Goal: Transaction & Acquisition: Purchase product/service

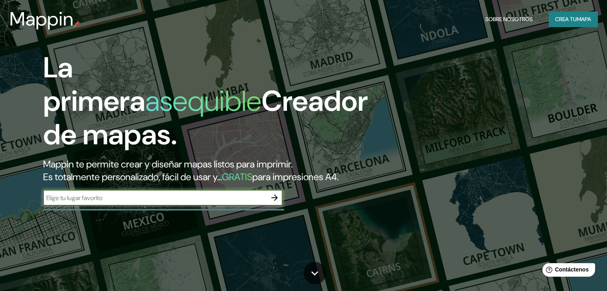
click at [181, 203] on input "text" at bounding box center [155, 198] width 224 height 9
type input "barranquilla"
click at [275, 203] on icon "button" at bounding box center [275, 198] width 10 height 10
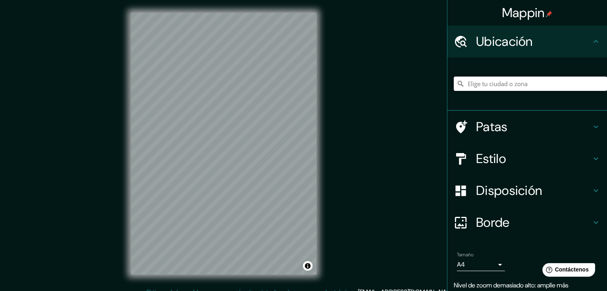
click at [482, 86] on input "Elige tu ciudad o zona" at bounding box center [530, 84] width 153 height 14
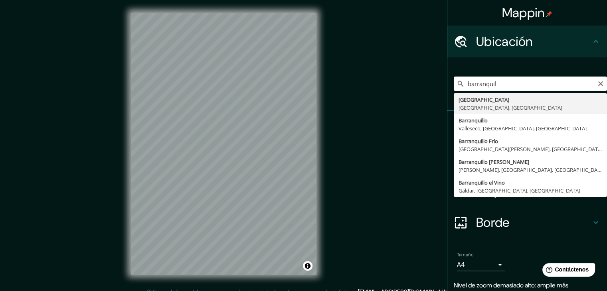
type input "[GEOGRAPHIC_DATA], [GEOGRAPHIC_DATA], [GEOGRAPHIC_DATA]"
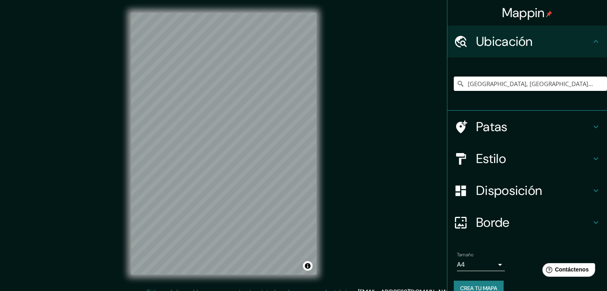
click at [492, 133] on font "Patas" at bounding box center [492, 127] width 32 height 17
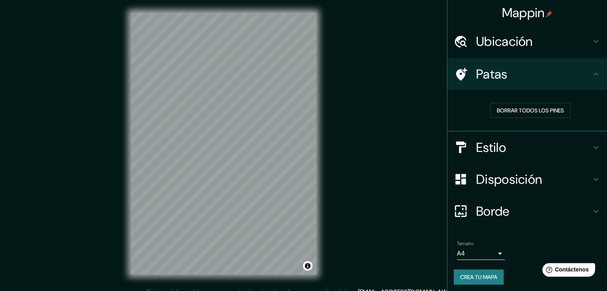
click at [494, 148] on font "Estilo" at bounding box center [491, 147] width 30 height 17
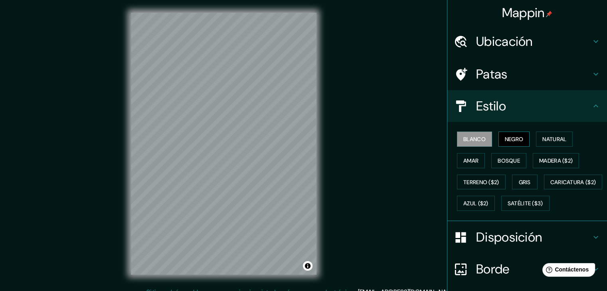
click at [505, 140] on font "Negro" at bounding box center [514, 139] width 19 height 7
click at [473, 153] on button "Amar" at bounding box center [471, 160] width 28 height 15
click at [505, 142] on font "Negro" at bounding box center [514, 139] width 19 height 7
click at [464, 143] on font "Blanco" at bounding box center [474, 139] width 22 height 10
click at [517, 139] on font "Negro" at bounding box center [514, 139] width 19 height 7
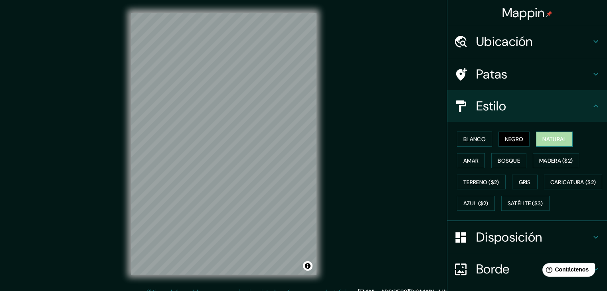
click at [554, 138] on font "Natural" at bounding box center [554, 139] width 24 height 7
click at [498, 161] on font "Bosque" at bounding box center [509, 160] width 22 height 7
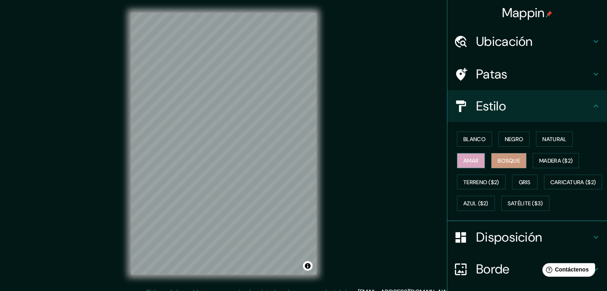
click at [469, 163] on font "Amar" at bounding box center [470, 160] width 15 height 7
click at [469, 176] on button "Terreno ($2)" at bounding box center [481, 182] width 49 height 15
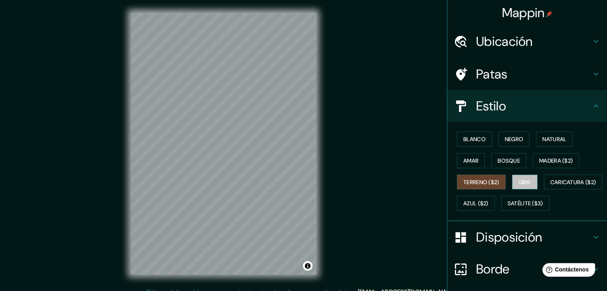
click at [512, 180] on button "Gris" at bounding box center [525, 182] width 26 height 15
click at [544, 156] on font "Madera ($2)" at bounding box center [556, 161] width 34 height 10
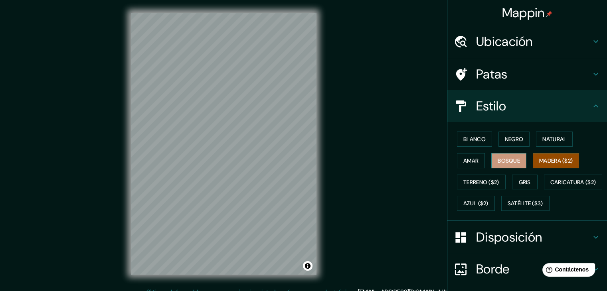
click at [518, 158] on button "Bosque" at bounding box center [508, 160] width 35 height 15
click at [480, 184] on font "Terreno ($2)" at bounding box center [481, 182] width 36 height 7
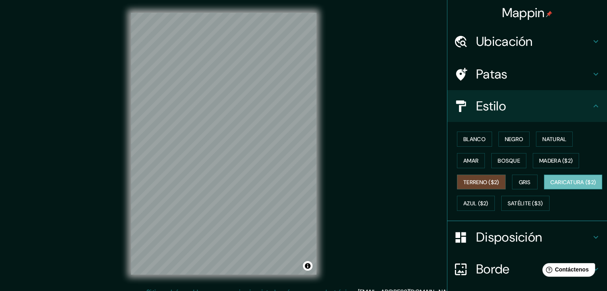
click at [550, 186] on font "Caricatura ($2)" at bounding box center [573, 182] width 46 height 7
click at [508, 209] on font "Satélite ($3)" at bounding box center [526, 203] width 36 height 10
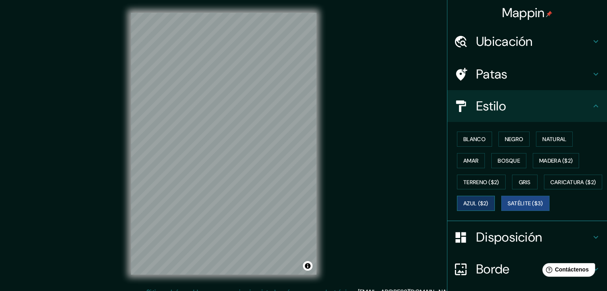
click at [489, 203] on font "Azul ($2)" at bounding box center [475, 203] width 25 height 7
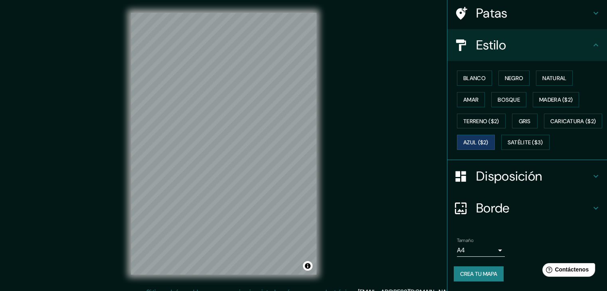
scroll to position [81, 0]
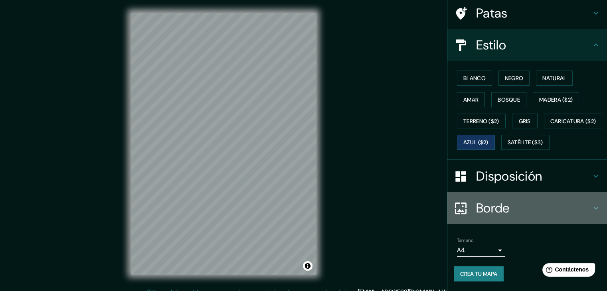
click at [491, 208] on font "Borde" at bounding box center [493, 208] width 34 height 17
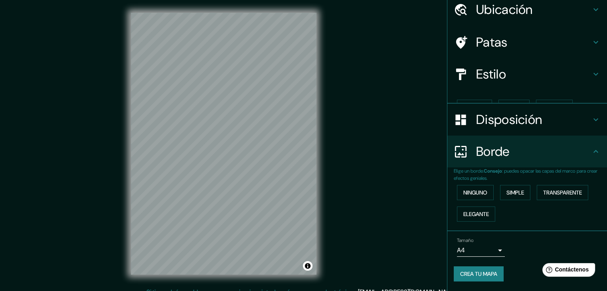
scroll to position [18, 0]
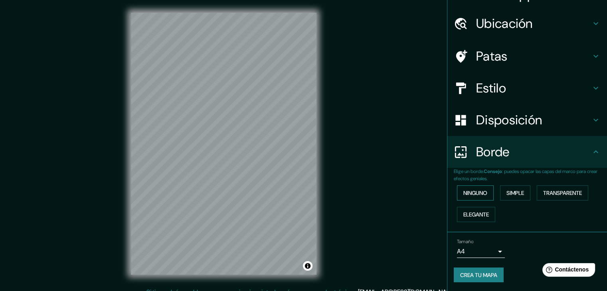
click at [478, 195] on font "Ninguno" at bounding box center [475, 193] width 24 height 7
click at [506, 195] on font "Simple" at bounding box center [515, 193] width 18 height 7
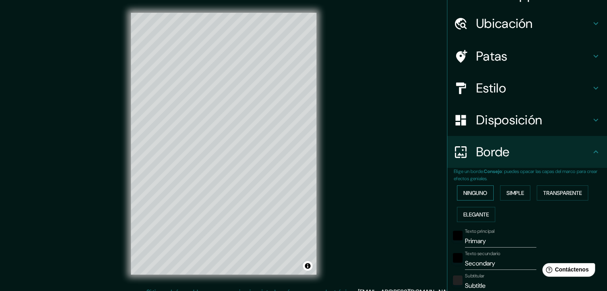
click at [479, 193] on font "Ninguno" at bounding box center [475, 193] width 24 height 7
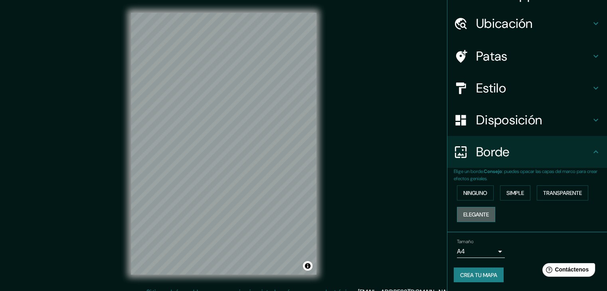
click at [479, 211] on font "Elegante" at bounding box center [476, 214] width 26 height 7
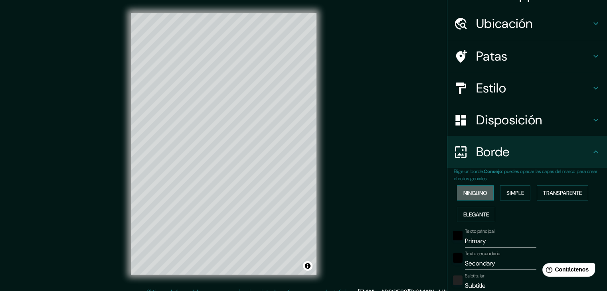
click at [477, 187] on button "Ninguno" at bounding box center [475, 193] width 37 height 15
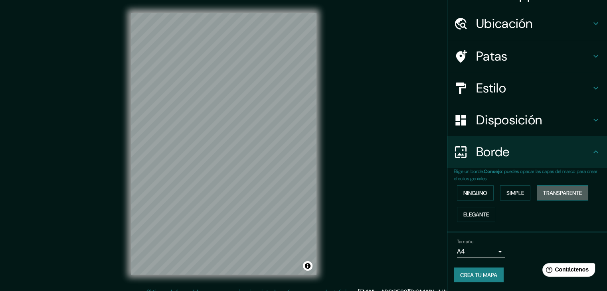
click at [554, 192] on font "Transparente" at bounding box center [562, 193] width 39 height 7
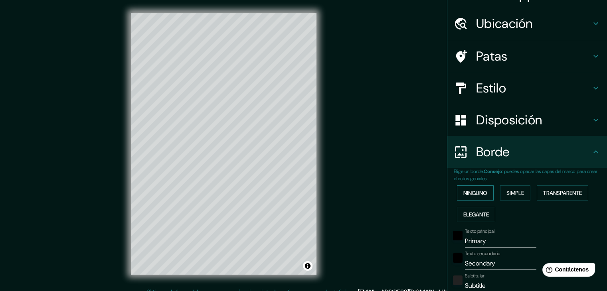
click at [463, 194] on font "Ninguno" at bounding box center [475, 193] width 24 height 7
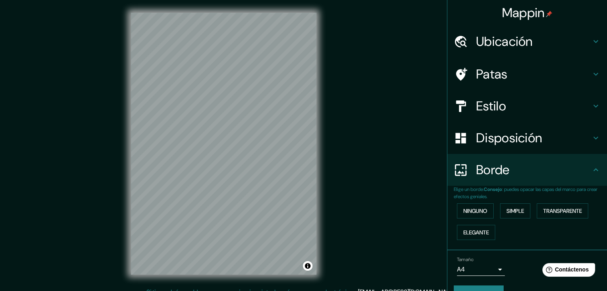
scroll to position [0, 0]
click at [484, 143] on font "Disposición" at bounding box center [509, 138] width 66 height 17
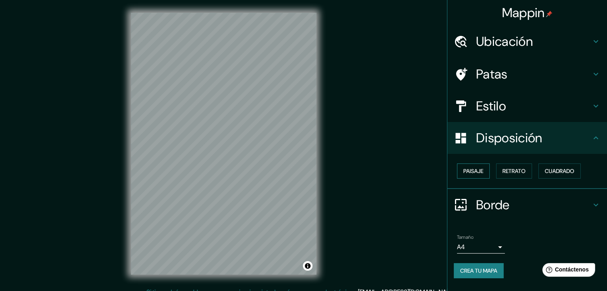
click at [485, 174] on button "Paisaje" at bounding box center [473, 171] width 33 height 15
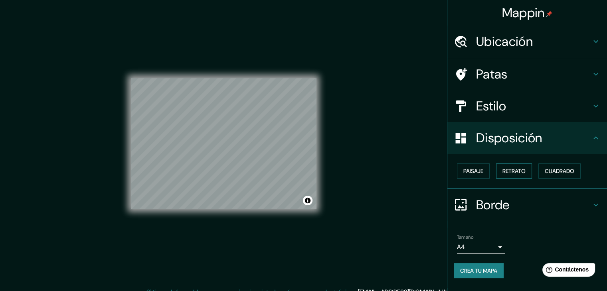
click at [503, 174] on button "Retrato" at bounding box center [514, 171] width 36 height 15
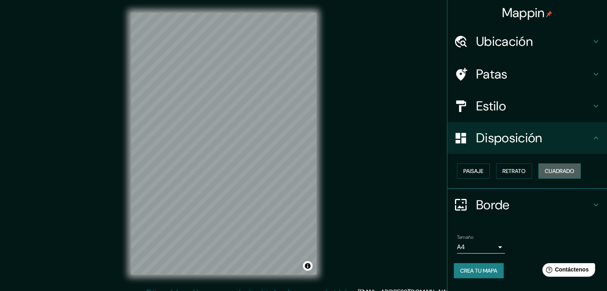
click at [556, 171] on font "Cuadrado" at bounding box center [560, 171] width 30 height 7
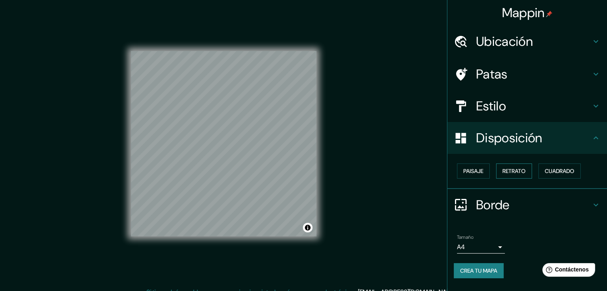
click at [520, 168] on font "Retrato" at bounding box center [514, 171] width 23 height 7
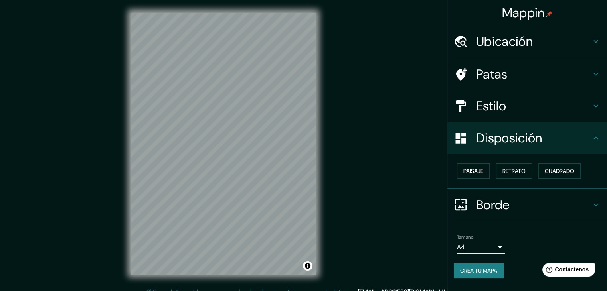
click at [483, 114] on div "Estilo" at bounding box center [527, 106] width 160 height 32
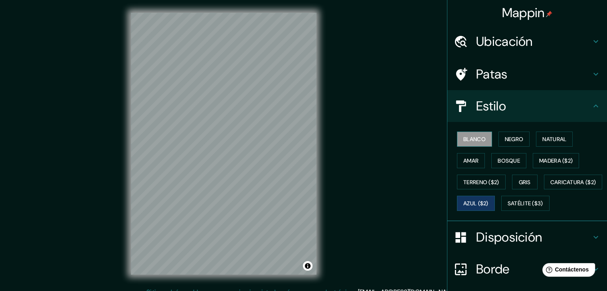
click at [468, 142] on font "Blanco" at bounding box center [474, 139] width 22 height 7
click at [489, 206] on font "Azul ($2)" at bounding box center [475, 203] width 25 height 10
click at [478, 142] on font "Blanco" at bounding box center [474, 139] width 22 height 10
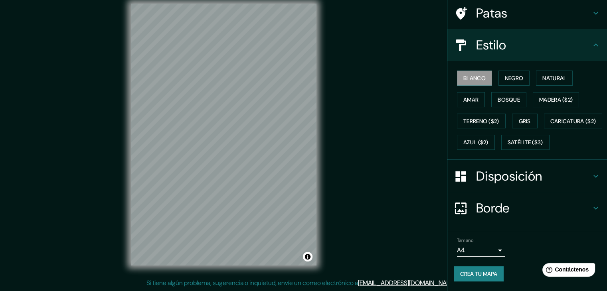
scroll to position [81, 0]
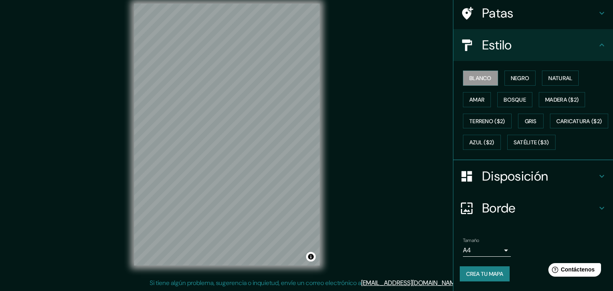
click at [489, 249] on body "Mappin Ubicación Barranquilla, Atlántico, Colombia Patas Estilo Blanco Negro Na…" at bounding box center [306, 136] width 613 height 291
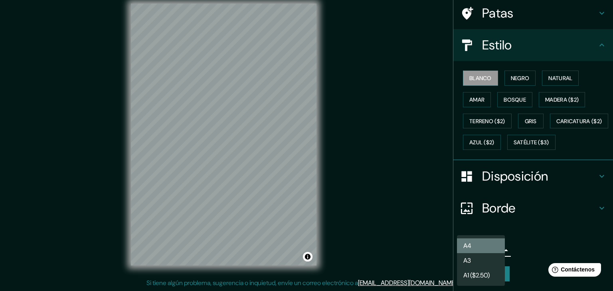
click at [491, 250] on li "A4" at bounding box center [481, 246] width 48 height 15
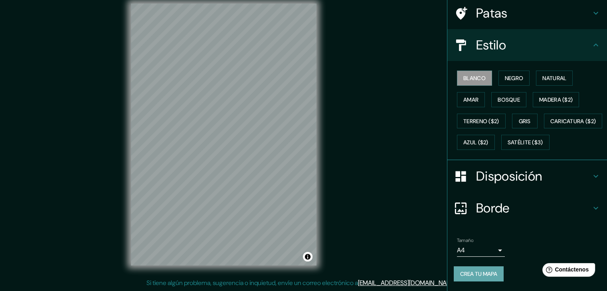
click at [492, 268] on button "Crea tu mapa" at bounding box center [479, 274] width 50 height 15
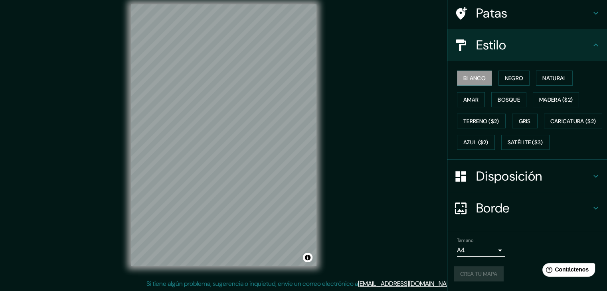
scroll to position [9, 0]
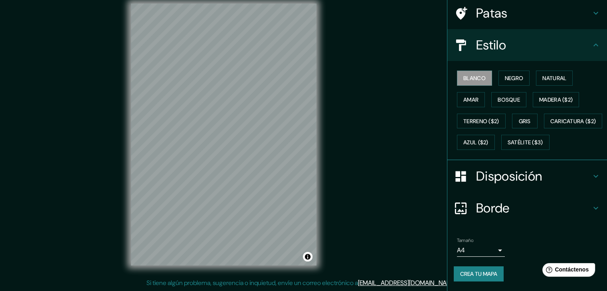
click at [474, 273] on font "Crea tu mapa" at bounding box center [478, 274] width 37 height 7
click at [477, 269] on button "Crea tu mapa" at bounding box center [479, 274] width 50 height 15
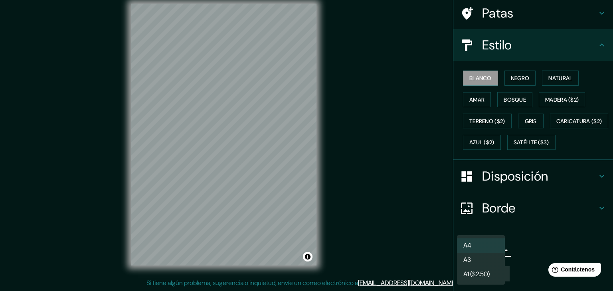
click at [477, 251] on body "Mappin Ubicación Barranquilla, Atlántico, Colombia Patas Estilo Blanco Negro Na…" at bounding box center [306, 136] width 613 height 291
click at [478, 256] on li "A3" at bounding box center [481, 260] width 48 height 15
type input "a4"
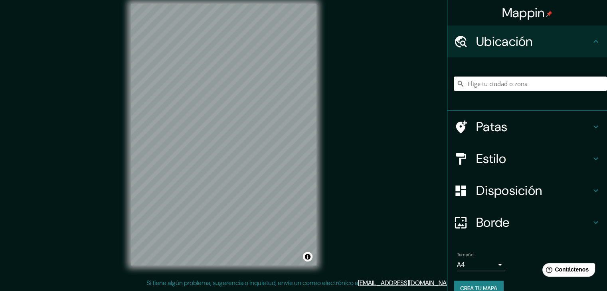
click at [500, 85] on input "Elige tu ciudad o zona" at bounding box center [530, 84] width 153 height 14
type input "[GEOGRAPHIC_DATA], [GEOGRAPHIC_DATA], [GEOGRAPHIC_DATA]"
click at [463, 284] on font "Crea tu mapa" at bounding box center [478, 288] width 37 height 10
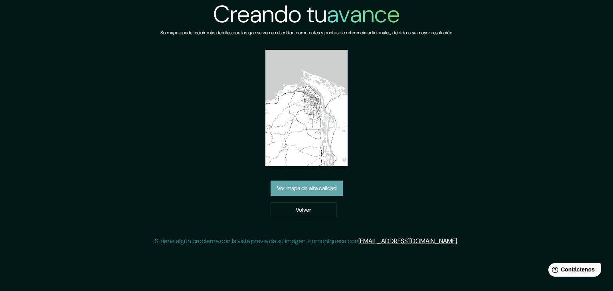
click at [319, 190] on font "Ver mapa de alta calidad" at bounding box center [306, 188] width 59 height 7
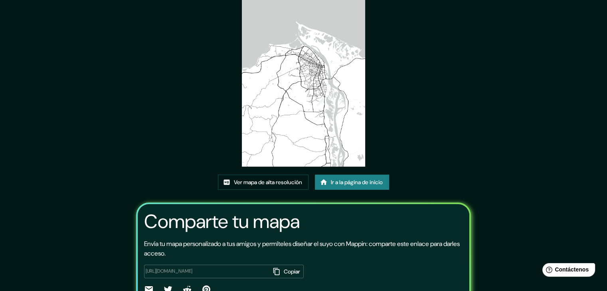
scroll to position [44, 0]
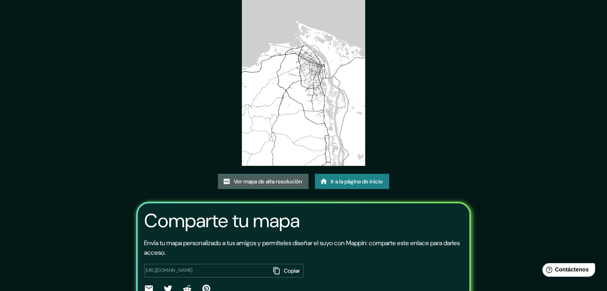
click at [292, 181] on font "Ver mapa de alta resolución" at bounding box center [268, 181] width 68 height 7
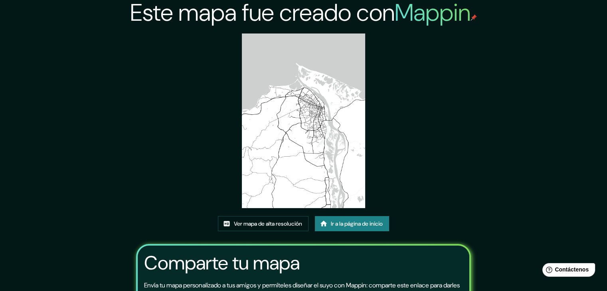
scroll to position [0, 0]
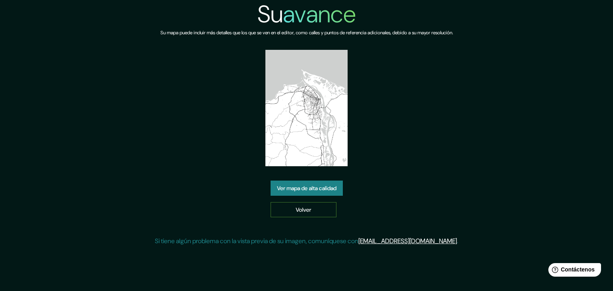
click at [300, 207] on font "Volver" at bounding box center [304, 209] width 16 height 7
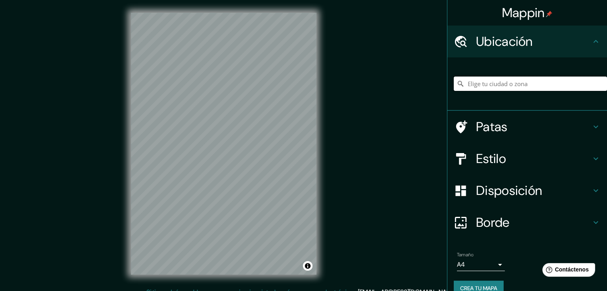
click at [511, 89] on input "Elige tu ciudad o zona" at bounding box center [530, 84] width 153 height 14
type input "[GEOGRAPHIC_DATA], [GEOGRAPHIC_DATA], [GEOGRAPHIC_DATA]"
click at [259, 117] on div at bounding box center [256, 116] width 6 height 6
click at [259, 110] on div at bounding box center [258, 108] width 6 height 6
click at [475, 286] on font "Crea tu mapa" at bounding box center [478, 288] width 37 height 7
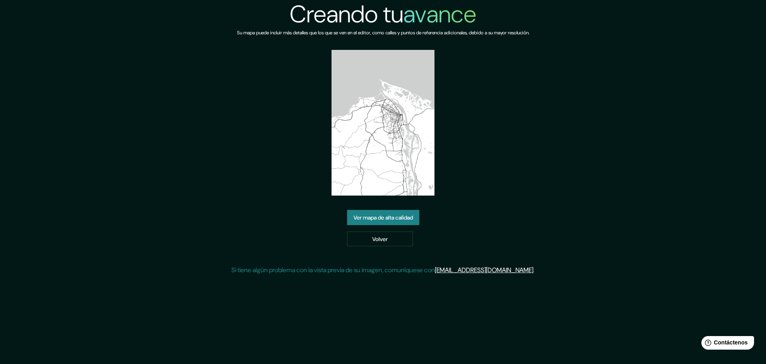
click at [400, 212] on font "Ver mapa de alta calidad" at bounding box center [383, 217] width 59 height 10
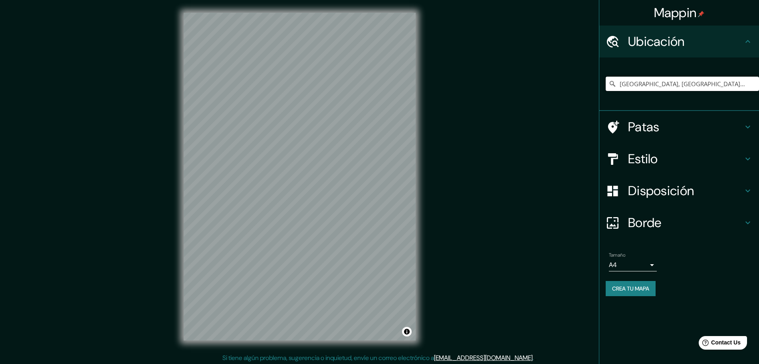
click at [666, 84] on input "[GEOGRAPHIC_DATA], [GEOGRAPHIC_DATA], [GEOGRAPHIC_DATA]" at bounding box center [681, 84] width 153 height 14
click at [724, 87] on input "[GEOGRAPHIC_DATA], [GEOGRAPHIC_DATA], [GEOGRAPHIC_DATA]" at bounding box center [681, 84] width 153 height 14
drag, startPoint x: 678, startPoint y: 71, endPoint x: 629, endPoint y: 77, distance: 49.1
click at [625, 75] on div "[GEOGRAPHIC_DATA], [GEOGRAPHIC_DATA], [GEOGRAPHIC_DATA]" at bounding box center [681, 84] width 153 height 40
click at [724, 78] on input "[GEOGRAPHIC_DATA], [GEOGRAPHIC_DATA], [GEOGRAPHIC_DATA]" at bounding box center [681, 84] width 153 height 14
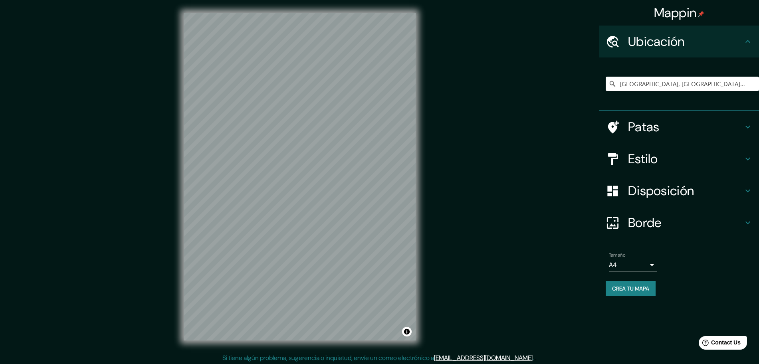
click at [611, 84] on icon at bounding box center [612, 84] width 8 height 8
click at [610, 80] on icon at bounding box center [612, 84] width 8 height 8
drag, startPoint x: 710, startPoint y: 87, endPoint x: 540, endPoint y: 90, distance: 170.0
click at [540, 90] on div "Mappin Ubicación Barranquilla, Atlántico, Colombia Patas Estilo Disposición Bor…" at bounding box center [379, 183] width 759 height 366
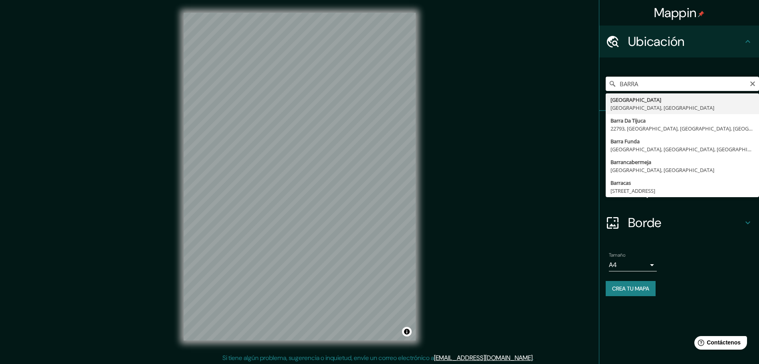
type input "[GEOGRAPHIC_DATA], [GEOGRAPHIC_DATA], [GEOGRAPHIC_DATA]"
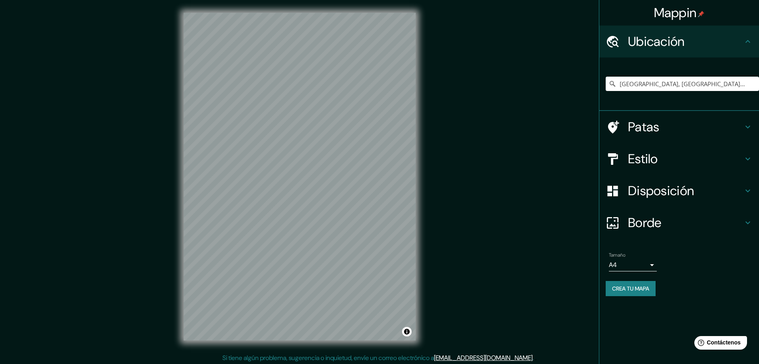
click at [636, 288] on font "Crea tu mapa" at bounding box center [630, 288] width 37 height 7
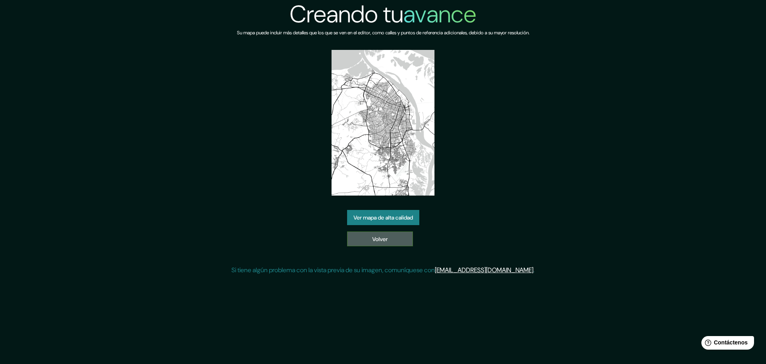
click at [372, 232] on link "Volver" at bounding box center [380, 238] width 66 height 15
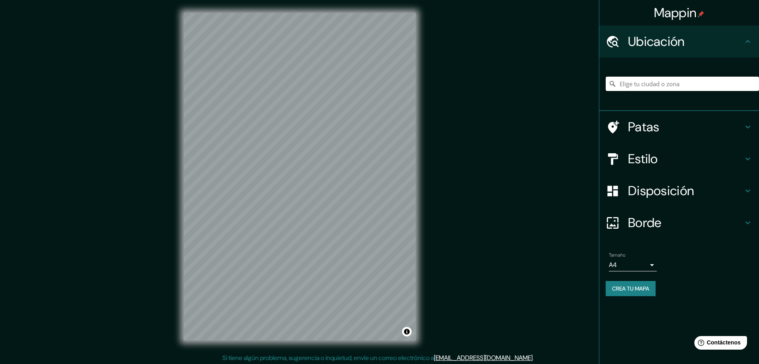
click at [651, 81] on input "Elige tu ciudad o zona" at bounding box center [681, 84] width 153 height 14
type input "Barra Da Tijuca, 22793, [GEOGRAPHIC_DATA], [GEOGRAPHIC_DATA], [GEOGRAPHIC_DATA]"
click at [754, 82] on icon "Claro" at bounding box center [752, 83] width 5 height 5
type input "[GEOGRAPHIC_DATA], [GEOGRAPHIC_DATA], [GEOGRAPHIC_DATA]"
click at [629, 285] on font "Crea tu mapa" at bounding box center [630, 288] width 37 height 7
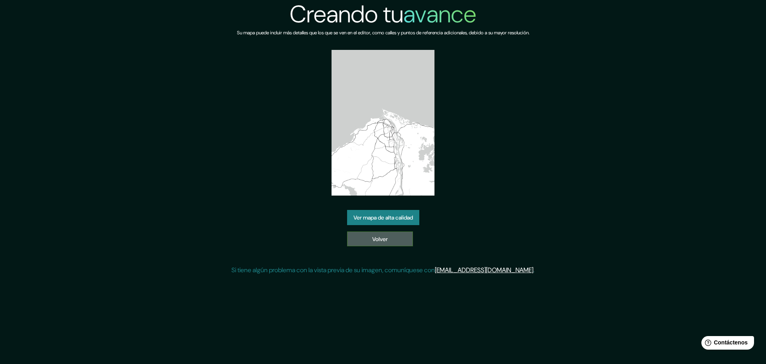
click at [392, 242] on link "Volver" at bounding box center [380, 238] width 66 height 15
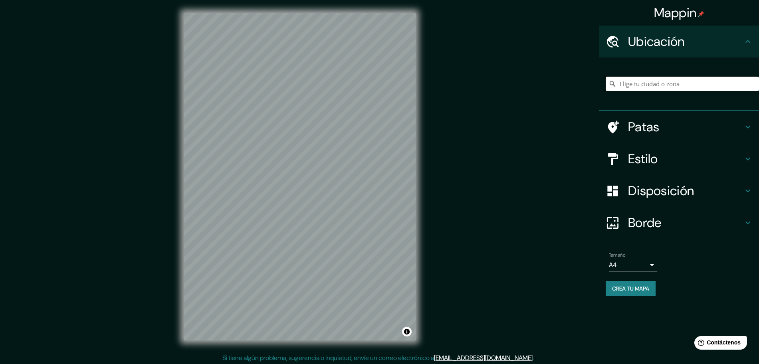
click at [634, 85] on input "Elige tu ciudad o zona" at bounding box center [681, 84] width 153 height 14
type input "[GEOGRAPHIC_DATA], [GEOGRAPHIC_DATA], [GEOGRAPHIC_DATA]"
click at [625, 284] on font "Crea tu mapa" at bounding box center [630, 288] width 37 height 10
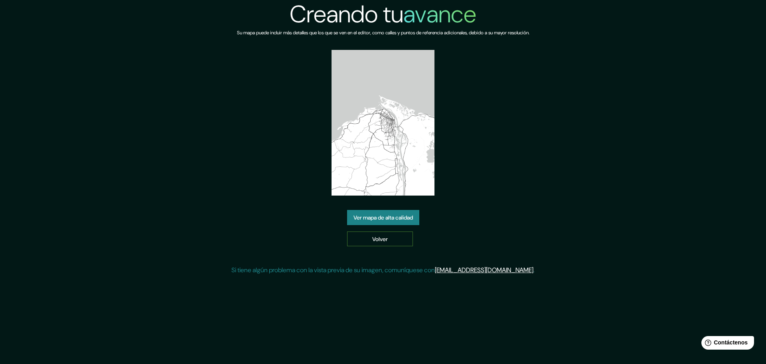
click at [376, 234] on font "Volver" at bounding box center [380, 239] width 16 height 10
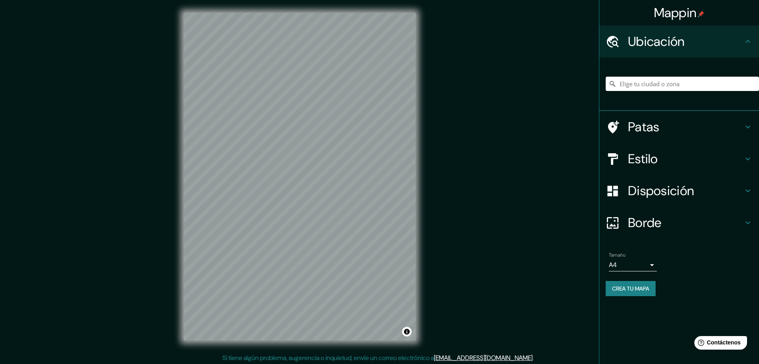
click at [617, 86] on input "Elige tu ciudad o zona" at bounding box center [681, 84] width 153 height 14
type input "[GEOGRAPHIC_DATA], [GEOGRAPHIC_DATA], [GEOGRAPHIC_DATA]"
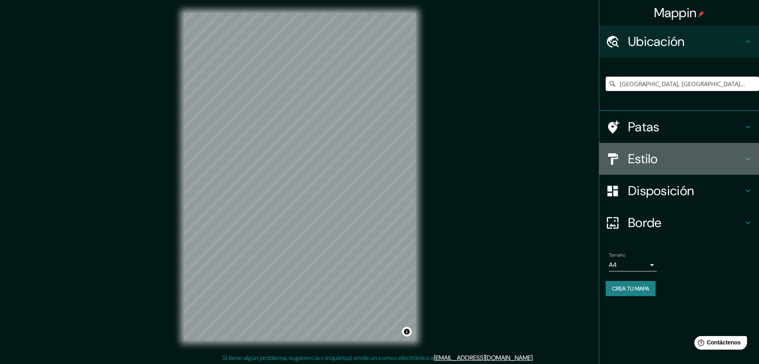
click at [681, 167] on div "Estilo" at bounding box center [679, 159] width 160 height 32
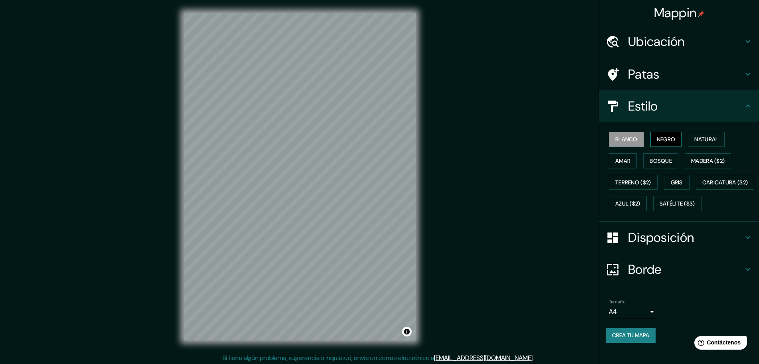
click at [661, 135] on font "Negro" at bounding box center [666, 139] width 19 height 10
click at [688, 142] on button "Natural" at bounding box center [706, 139] width 37 height 15
click at [659, 161] on font "Bosque" at bounding box center [660, 160] width 22 height 7
click at [625, 160] on button "Amar" at bounding box center [623, 160] width 28 height 15
click at [643, 161] on button "Bosque" at bounding box center [660, 160] width 35 height 15
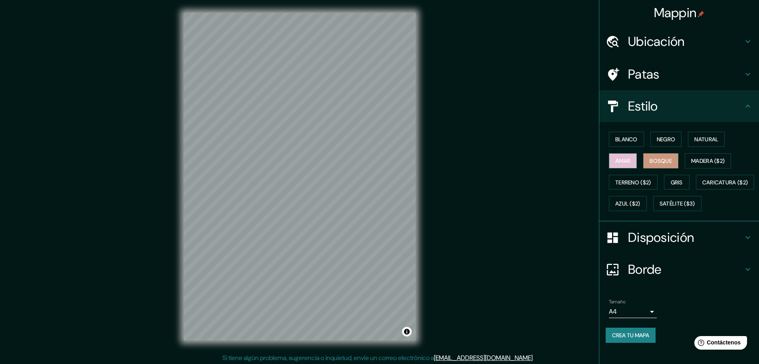
click at [623, 160] on font "Amar" at bounding box center [622, 160] width 15 height 7
click at [677, 187] on font "Gris" at bounding box center [677, 182] width 12 height 10
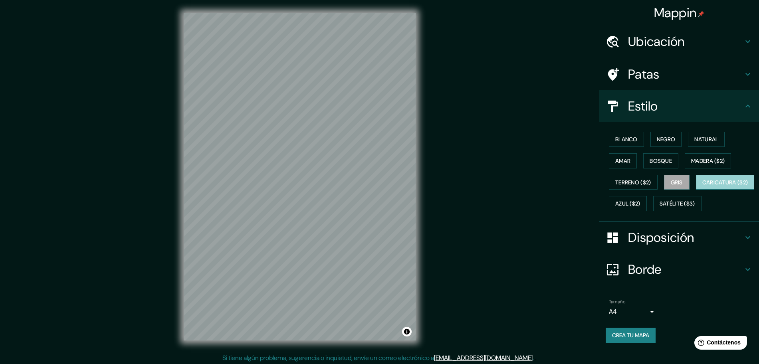
click at [696, 190] on button "Caricatura ($2)" at bounding box center [725, 182] width 59 height 15
click at [640, 205] on font "Azul ($2)" at bounding box center [627, 203] width 25 height 7
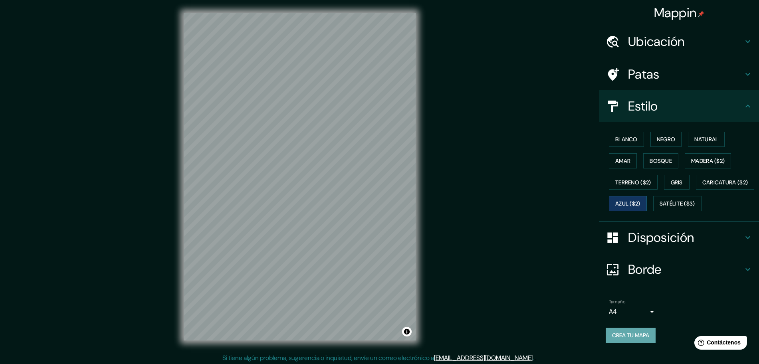
click at [617, 339] on font "Crea tu mapa" at bounding box center [630, 335] width 37 height 7
